Goal: Find specific page/section: Find specific page/section

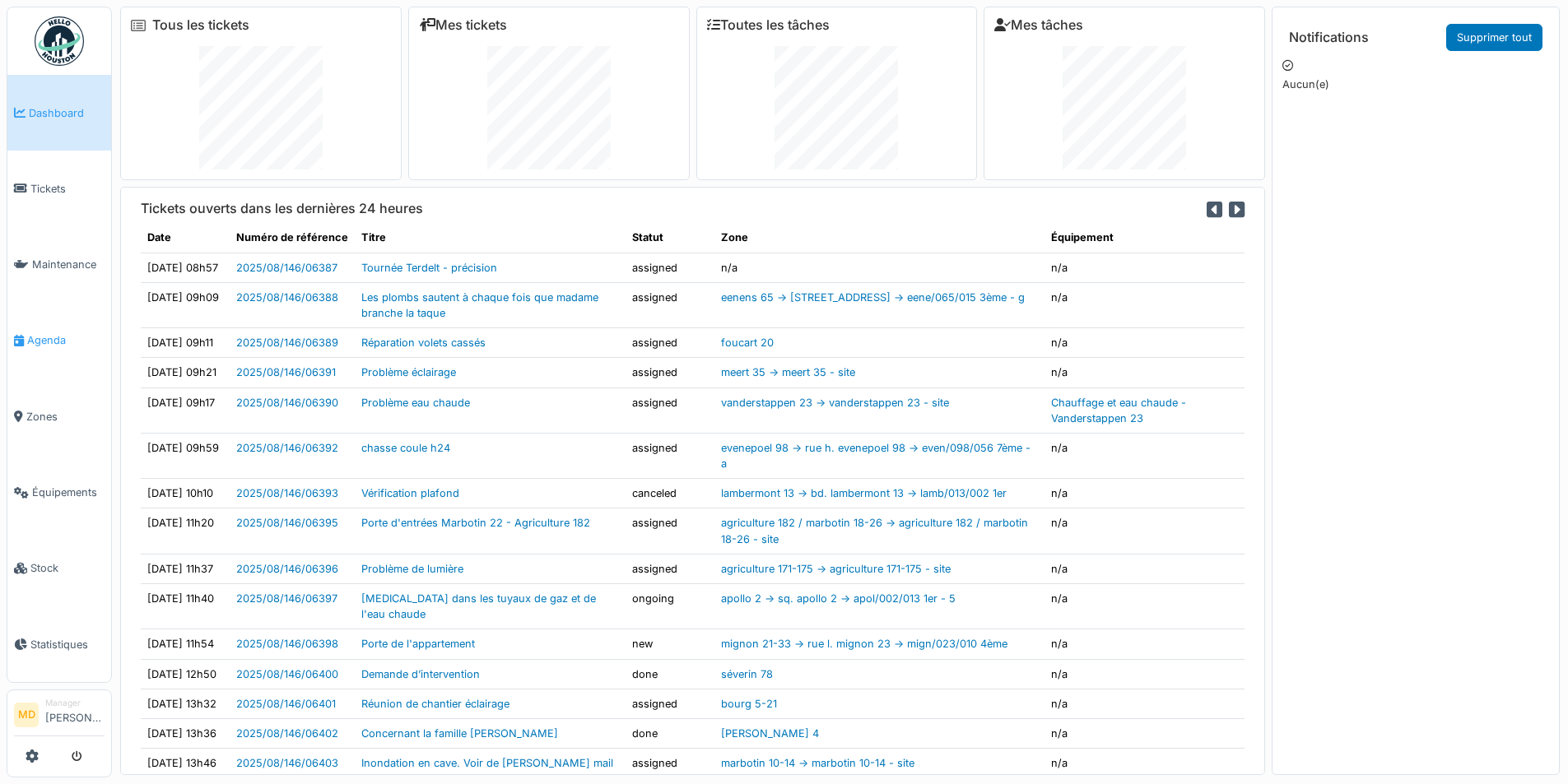
click at [42, 336] on span "Agenda" at bounding box center [65, 340] width 77 height 16
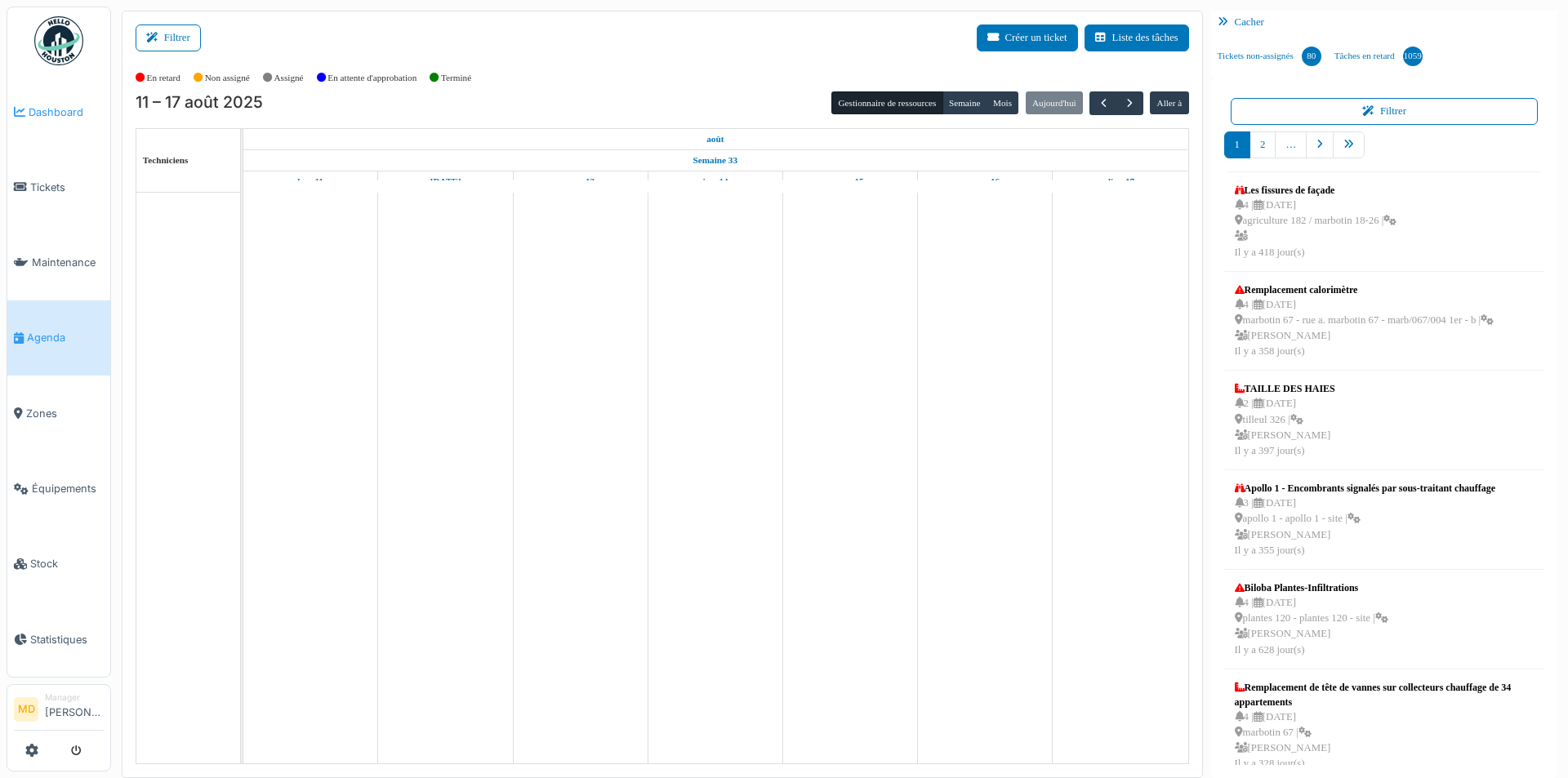
click at [77, 119] on span "Dashboard" at bounding box center [65, 112] width 75 height 15
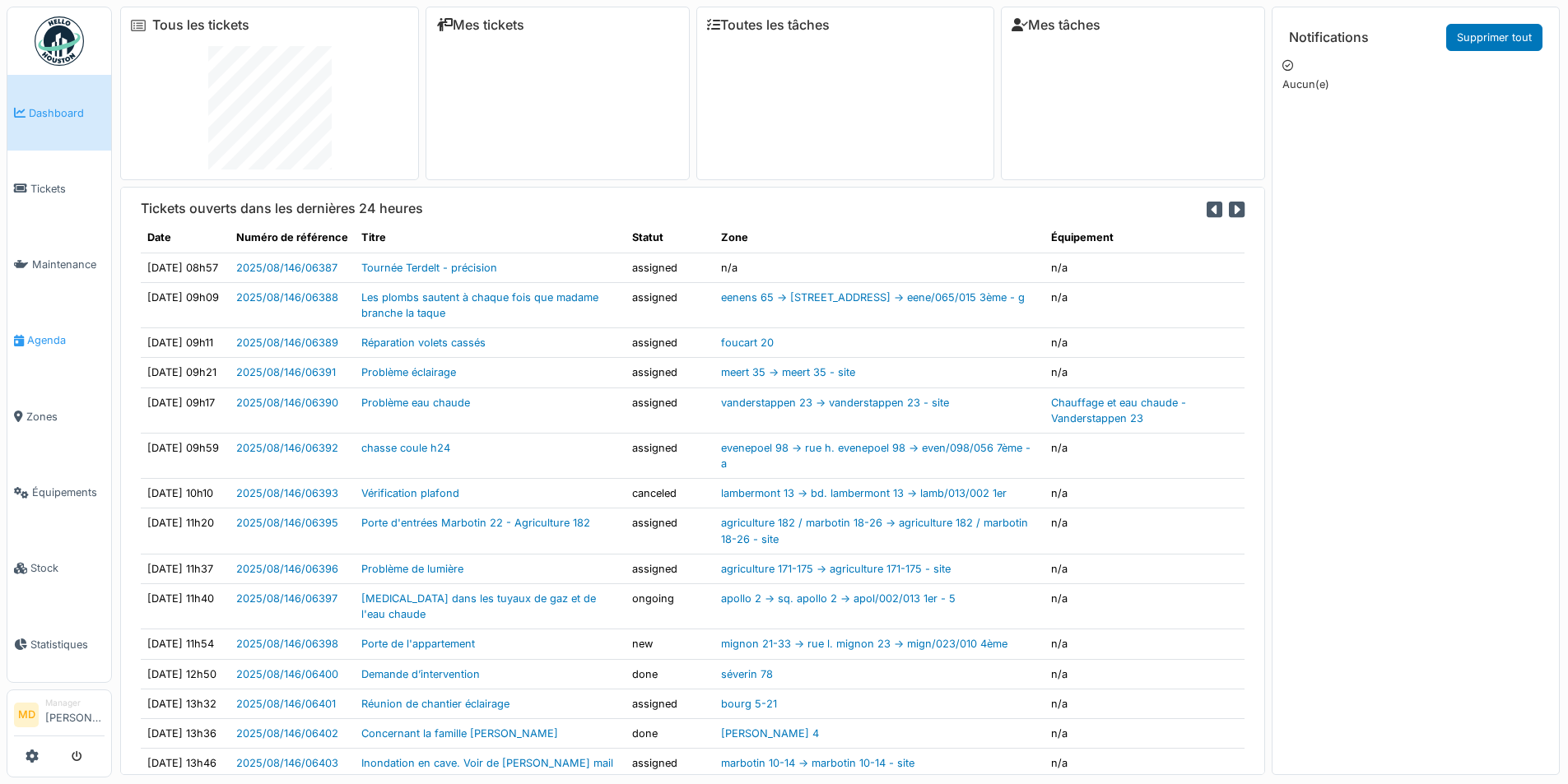
click at [42, 342] on link "Agenda" at bounding box center [60, 340] width 104 height 75
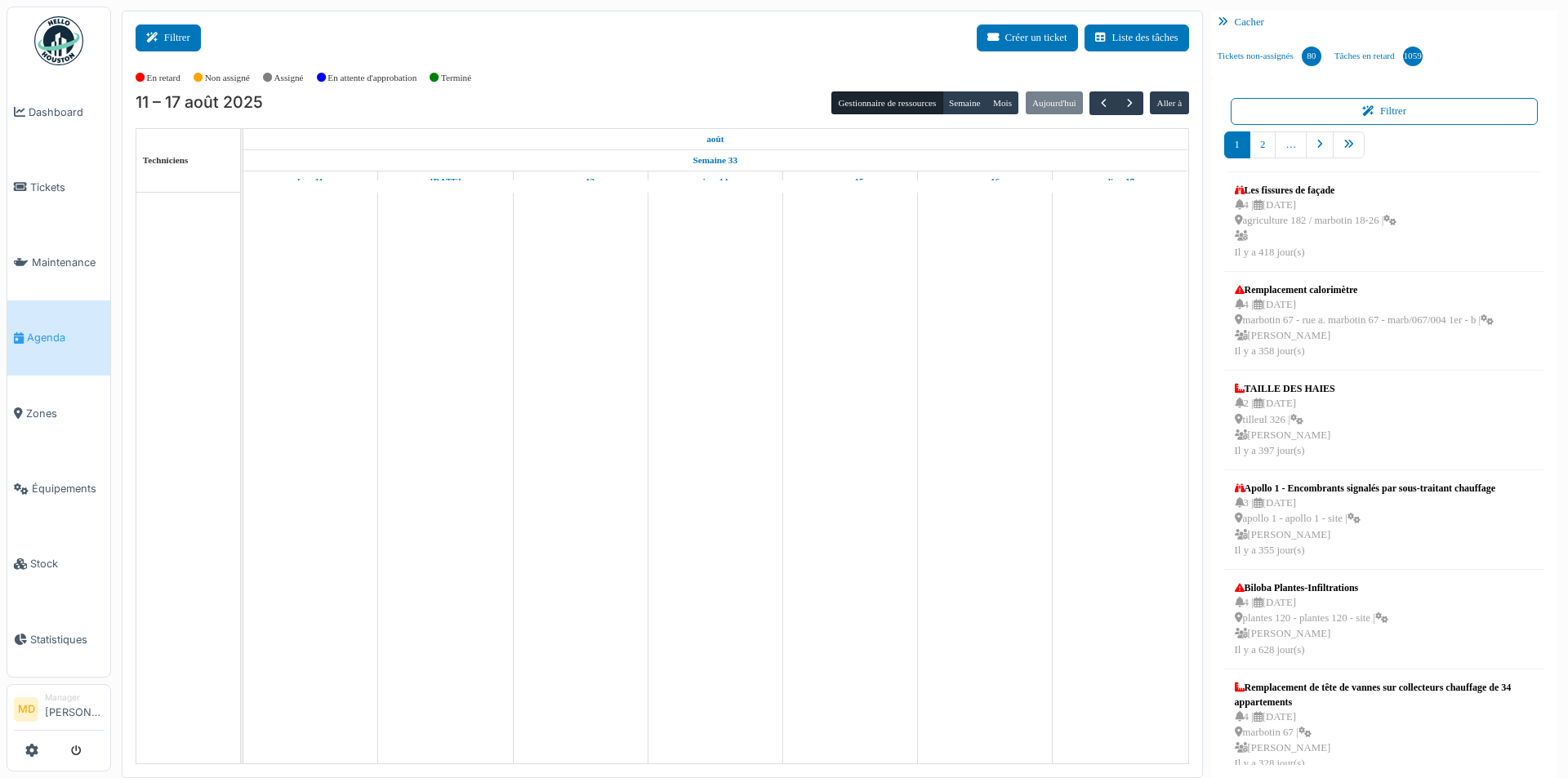
click at [180, 40] on button "Filtrer" at bounding box center [168, 38] width 65 height 27
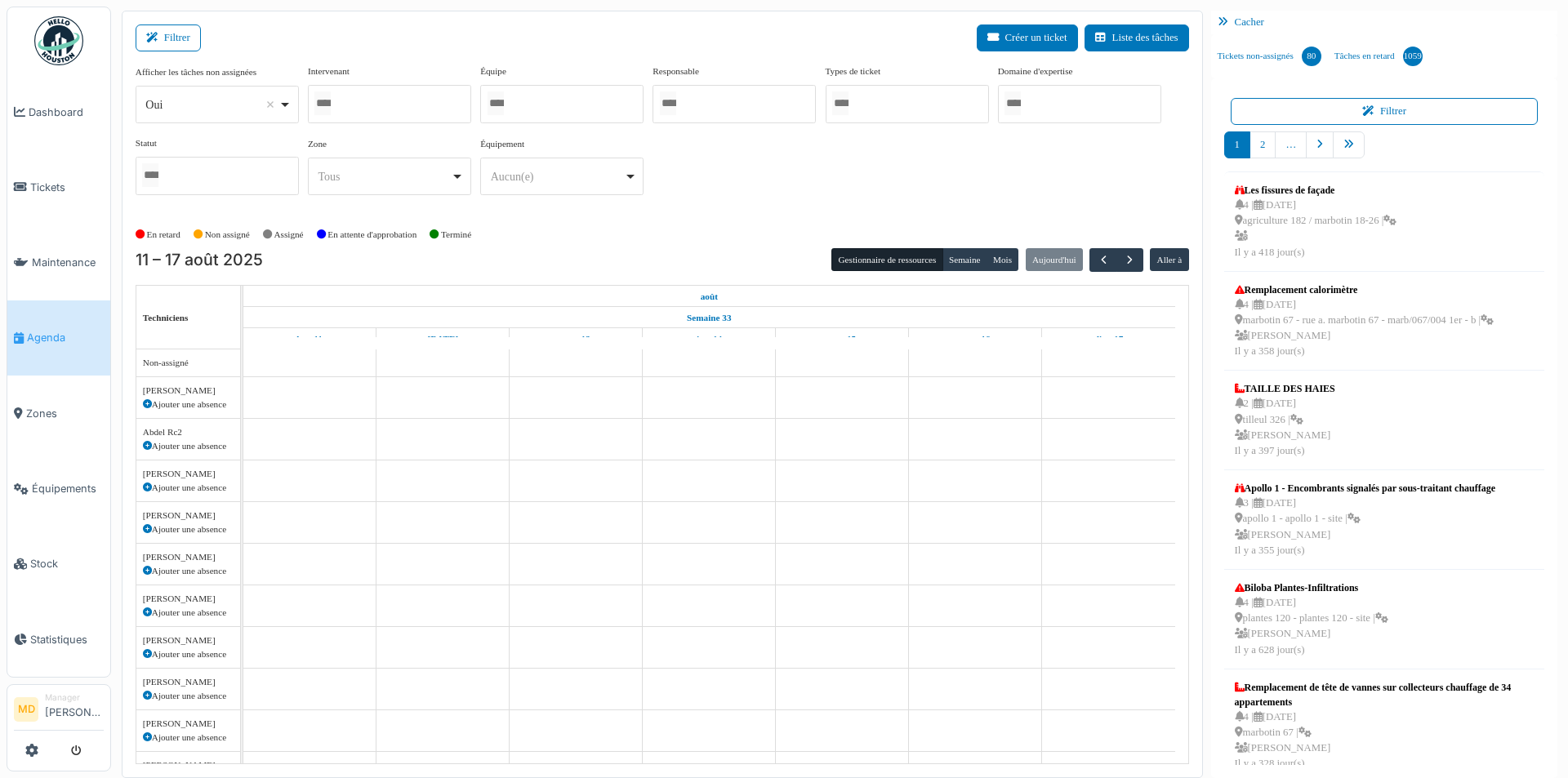
click at [363, 99] on div at bounding box center [389, 104] width 163 height 39
type input "**"
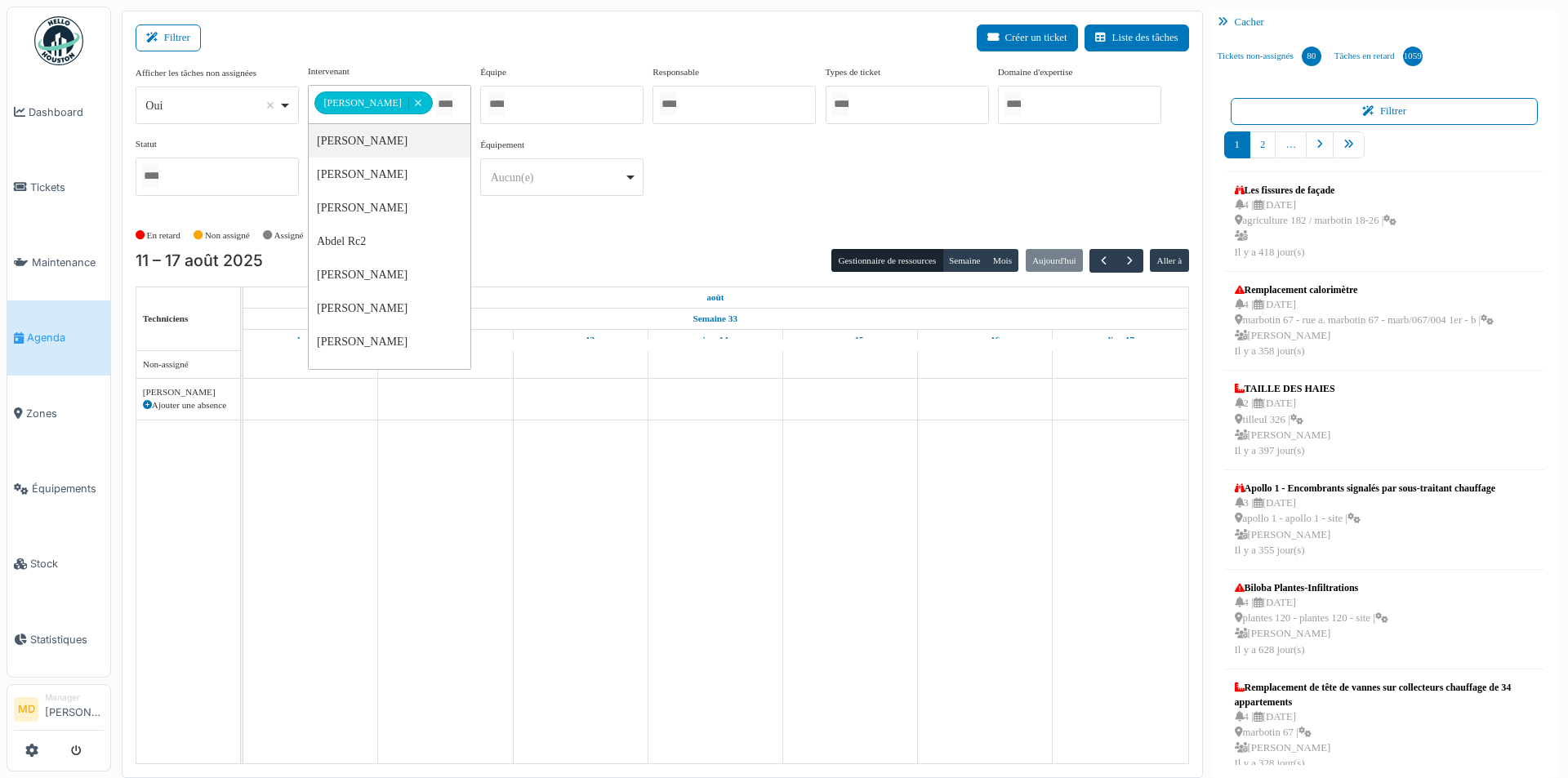
click at [798, 179] on div "**********" at bounding box center [662, 137] width 1053 height 144
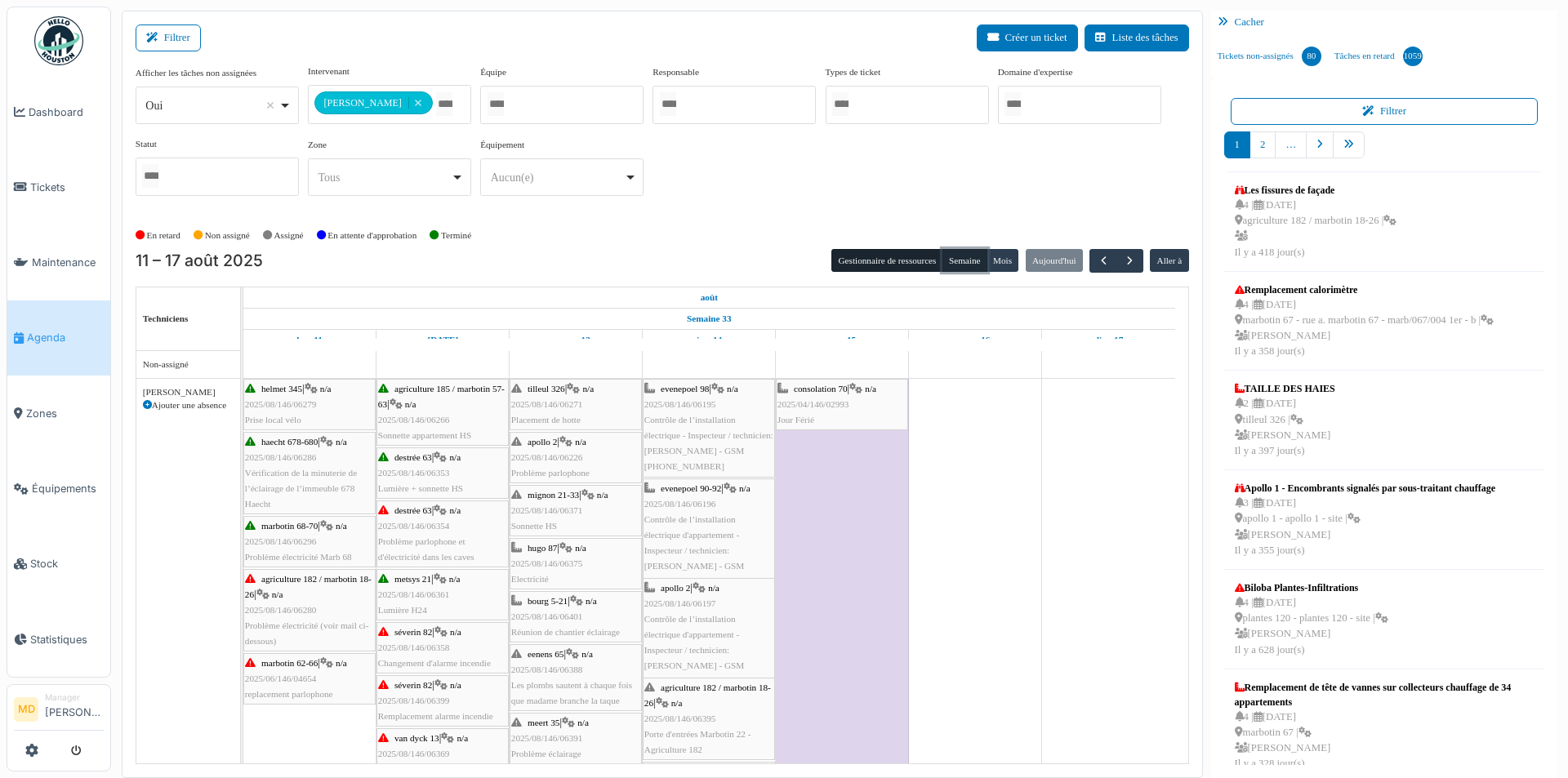
click at [963, 261] on button "Semaine" at bounding box center [965, 260] width 45 height 23
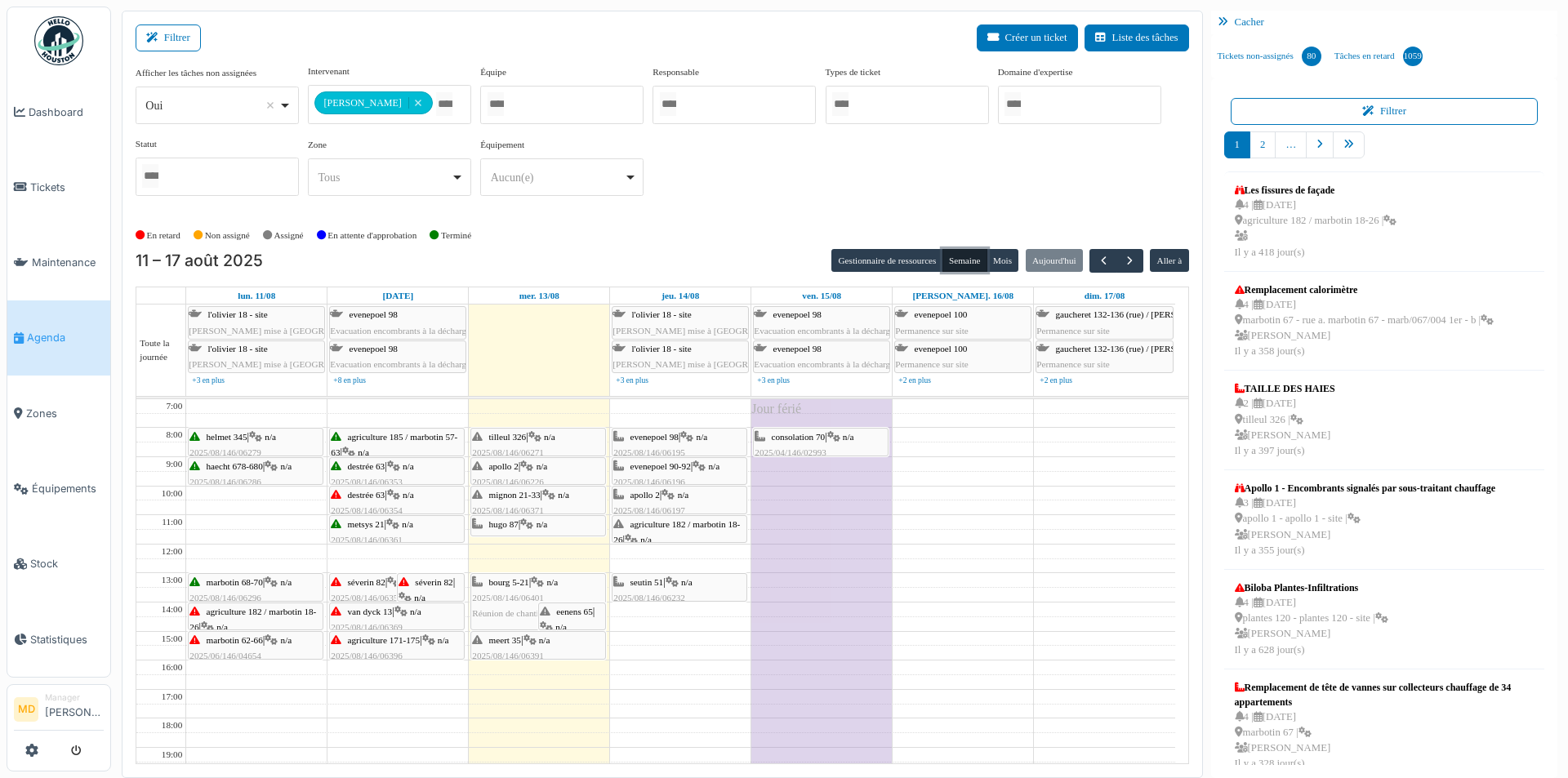
click at [533, 464] on icon at bounding box center [526, 466] width 13 height 10
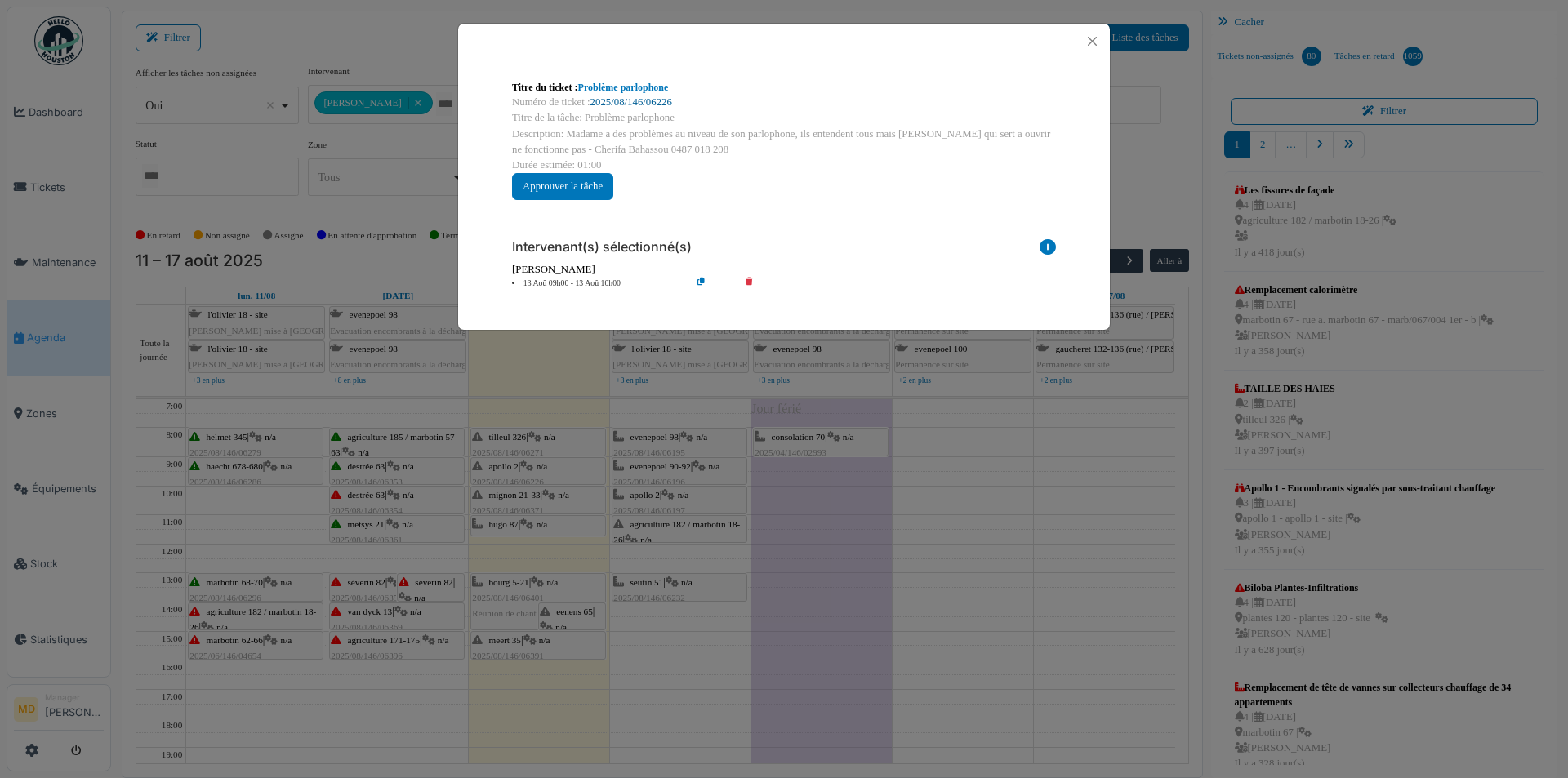
click at [613, 96] on link "2025/08/146/06226" at bounding box center [631, 101] width 82 height 11
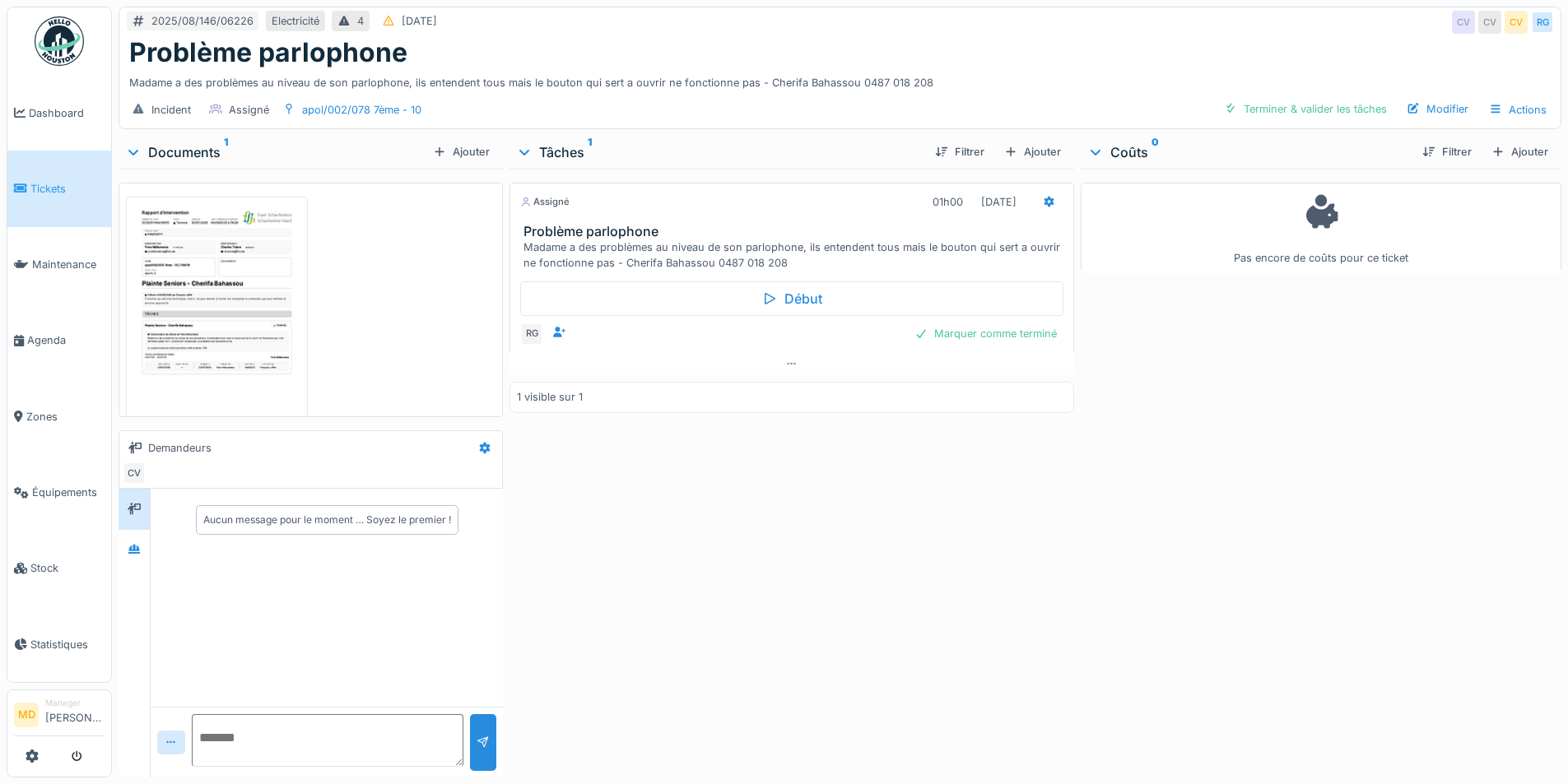
click at [527, 87] on div "Madame a des problèmes au niveau de son parlophone, ils entendent tous mais le …" at bounding box center [839, 80] width 1421 height 22
click at [864, 556] on div "Assigné 01h00 13/08/2025 Problème parlophone Madame a des problèmes au niveau d…" at bounding box center [790, 470] width 564 height 602
click at [733, 574] on div "Assigné 01h00 13/08/2025 Problème parlophone Madame a des problèmes au niveau d…" at bounding box center [790, 470] width 564 height 602
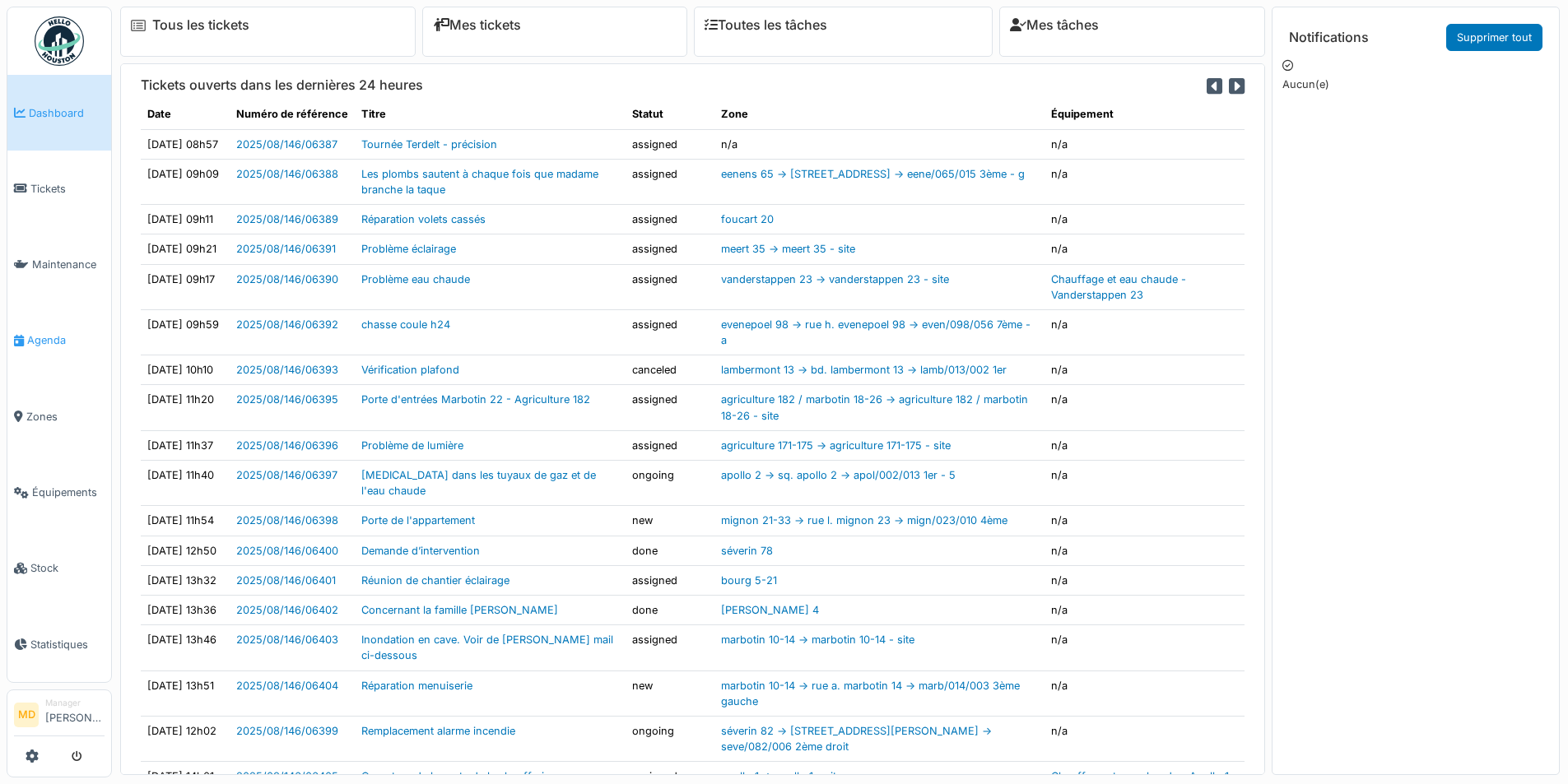
click at [37, 332] on span "Agenda" at bounding box center [65, 340] width 77 height 16
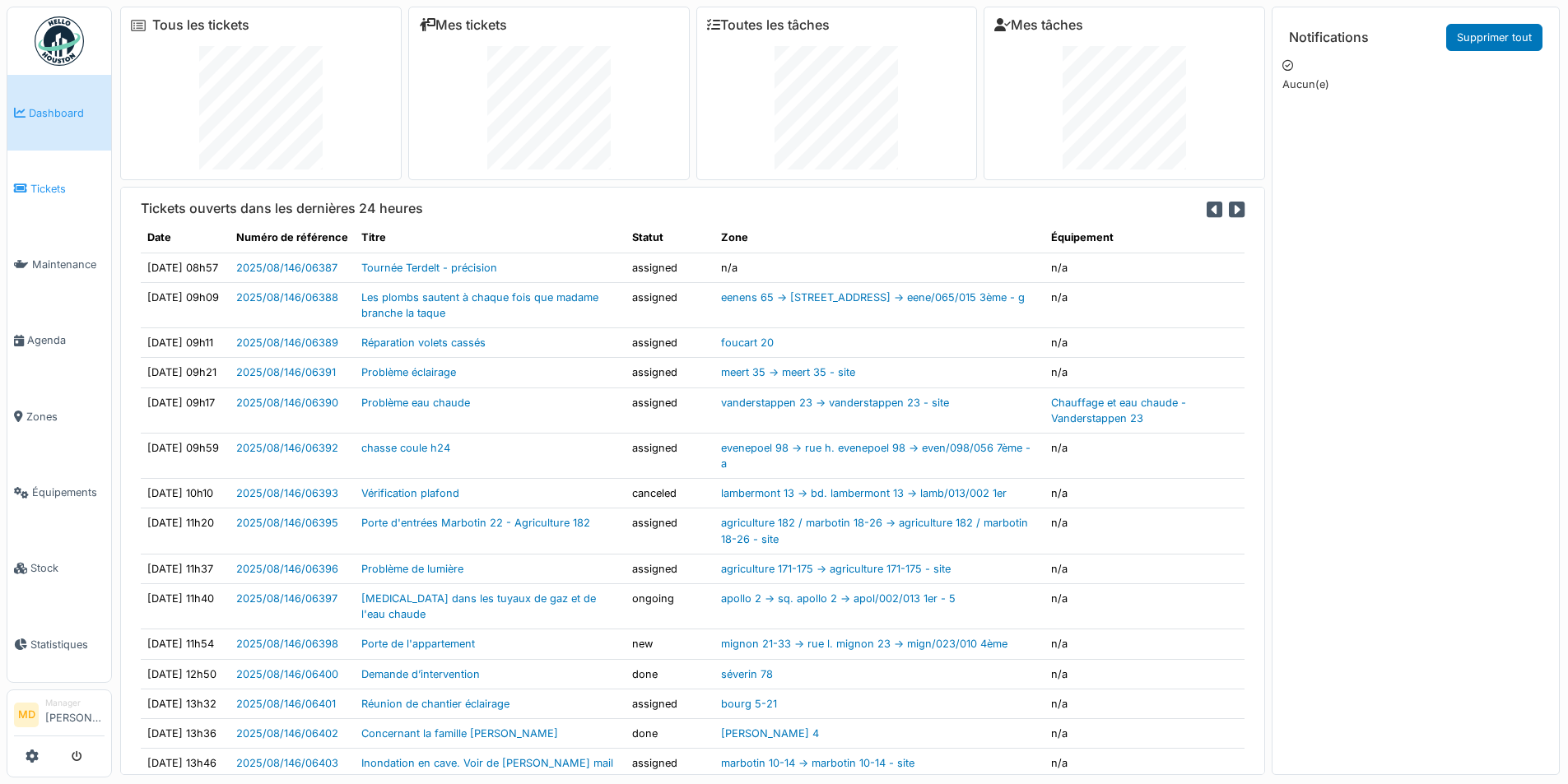
click at [71, 192] on span "Tickets" at bounding box center [68, 189] width 74 height 16
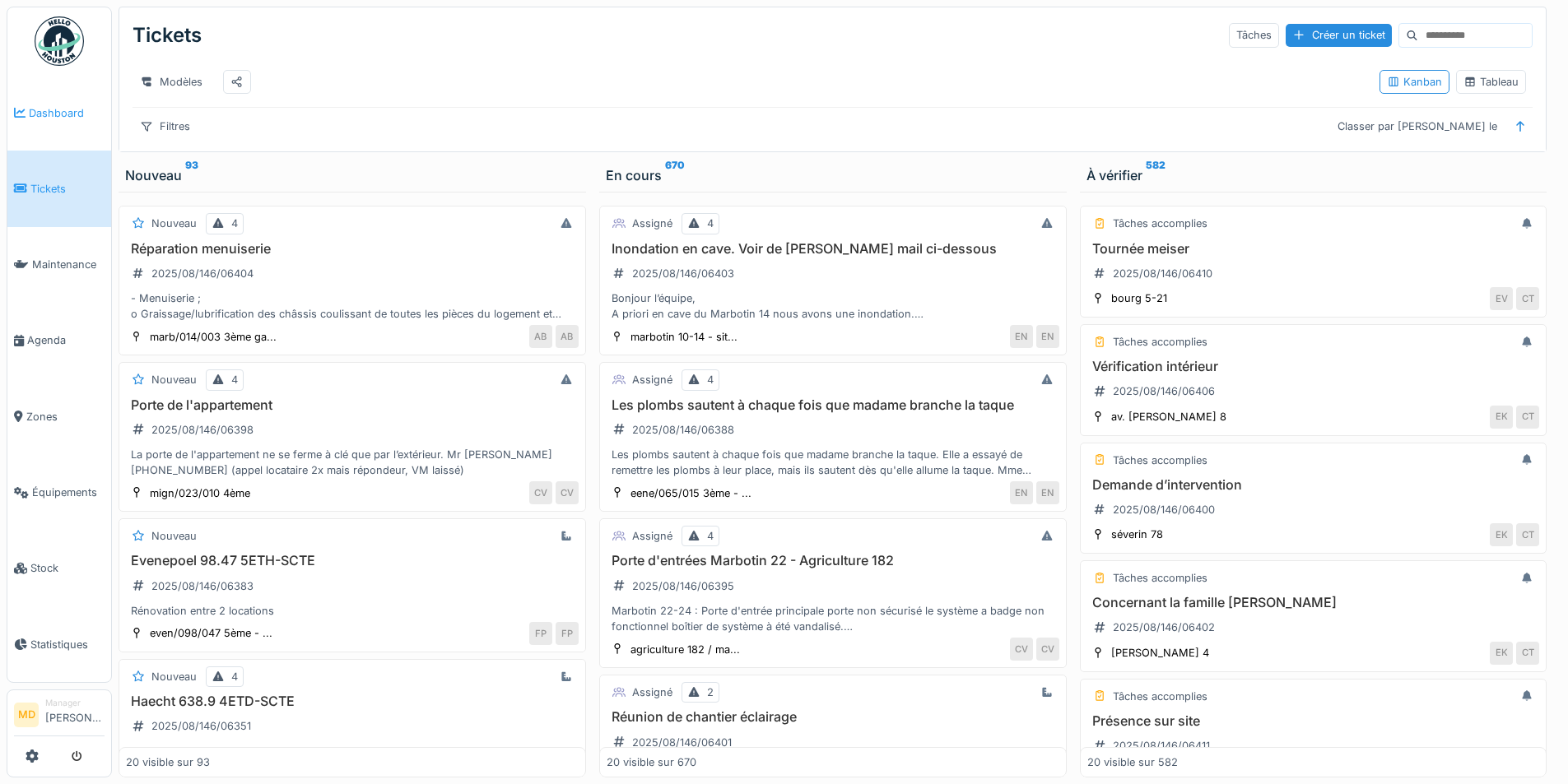
click at [82, 124] on link "Dashboard" at bounding box center [60, 112] width 104 height 75
